Goal: Navigation & Orientation: Find specific page/section

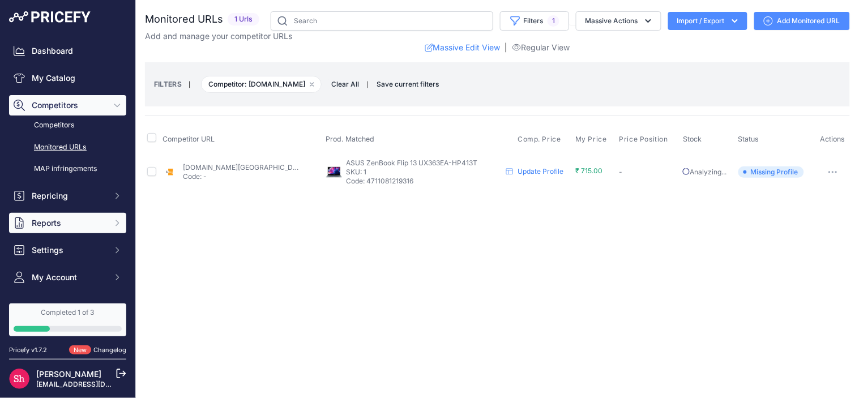
click at [89, 219] on span "Reports" at bounding box center [69, 223] width 74 height 11
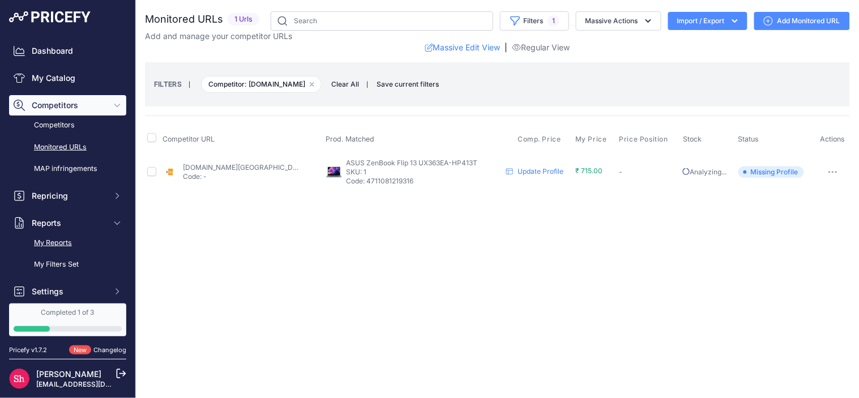
click at [69, 240] on link "My Reports" at bounding box center [67, 243] width 117 height 20
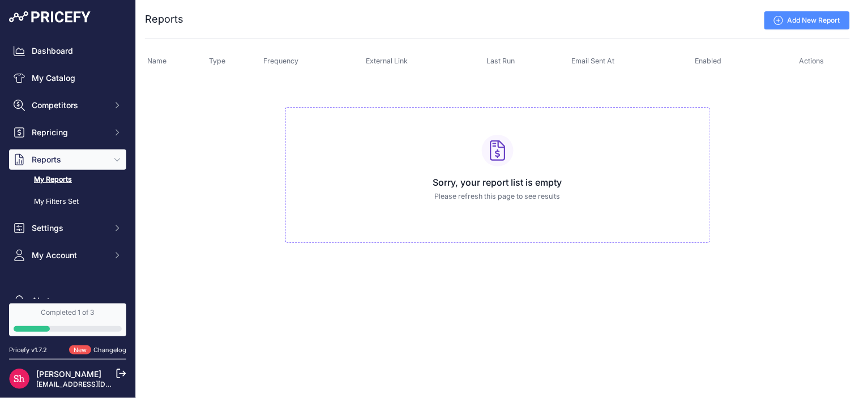
click at [799, 20] on link "Add New Report" at bounding box center [808, 20] width 86 height 18
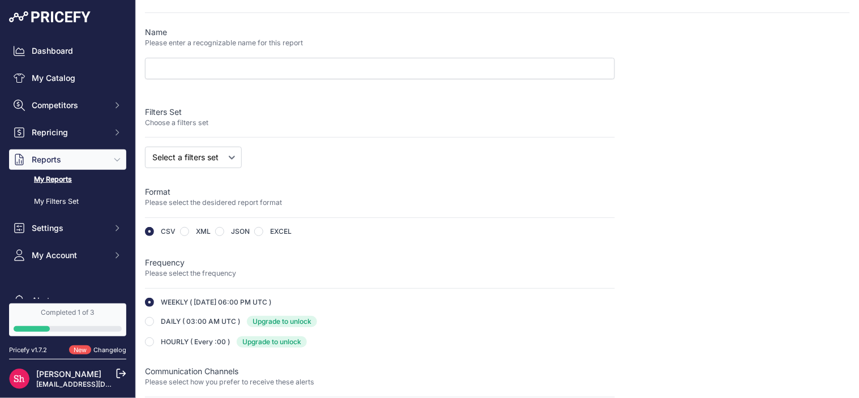
scroll to position [63, 0]
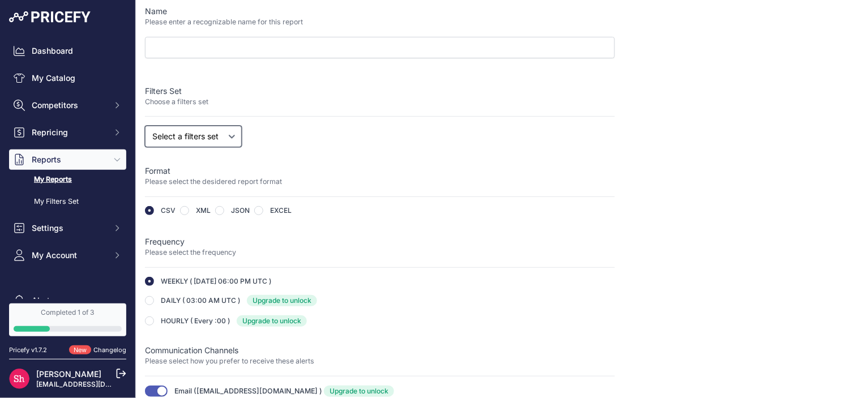
click at [211, 136] on select "Select a filters set" at bounding box center [193, 137] width 97 height 22
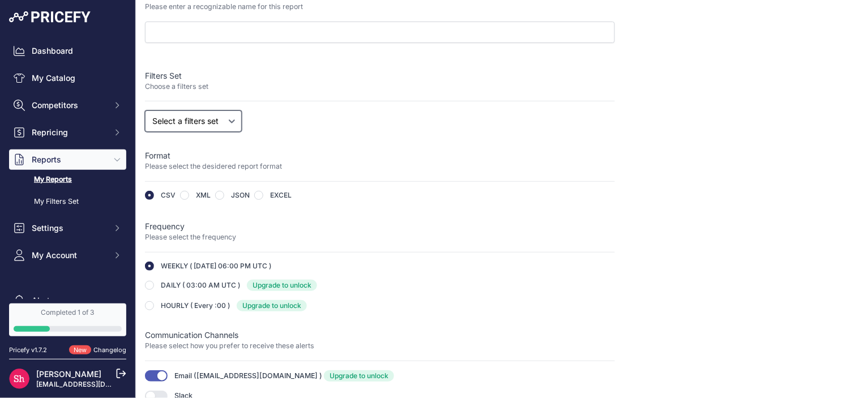
scroll to position [0, 0]
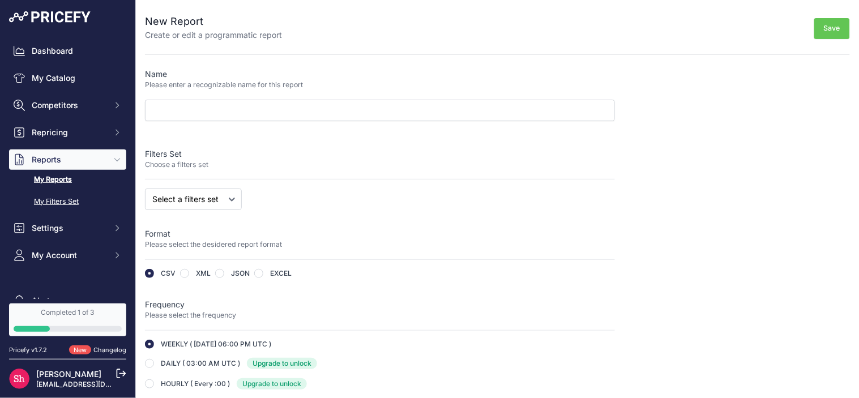
click at [59, 202] on link "My Filters Set" at bounding box center [67, 202] width 117 height 20
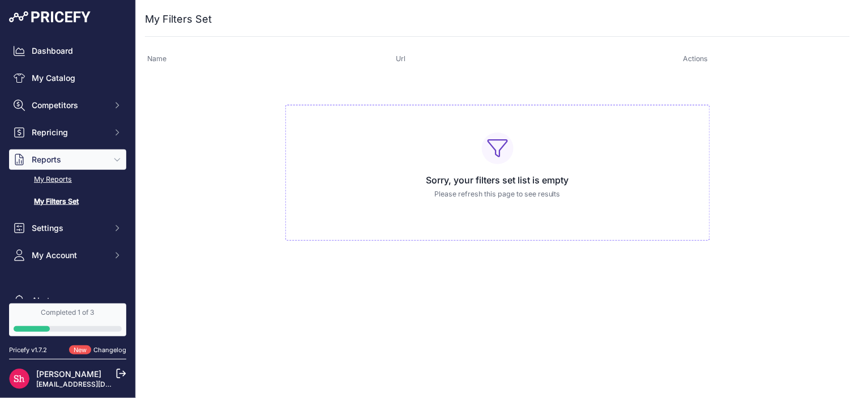
click at [50, 177] on link "My Reports" at bounding box center [67, 180] width 117 height 20
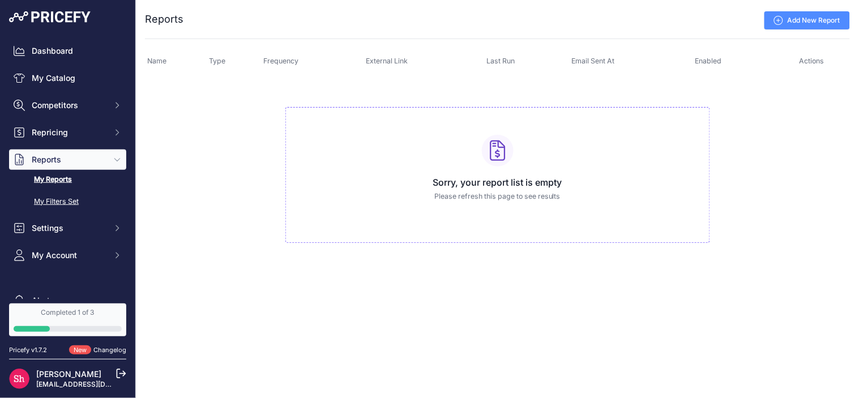
scroll to position [63, 0]
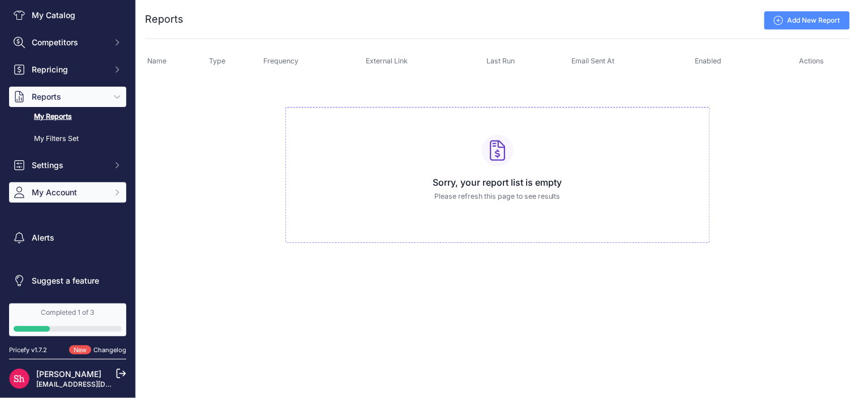
click at [70, 193] on span "My Account" at bounding box center [69, 192] width 74 height 11
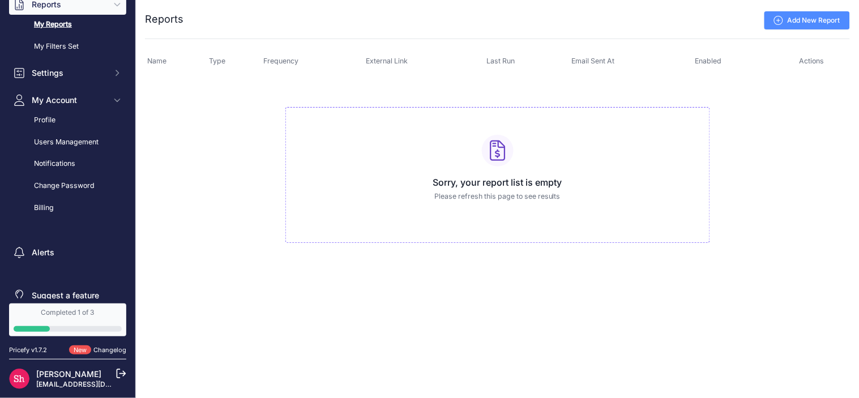
scroll to position [171, 0]
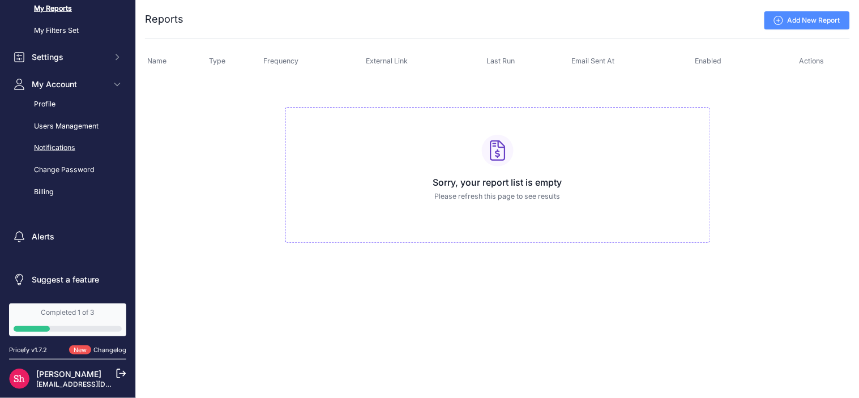
click at [52, 143] on link "Notifications" at bounding box center [67, 148] width 117 height 20
